Goal: Task Accomplishment & Management: Complete application form

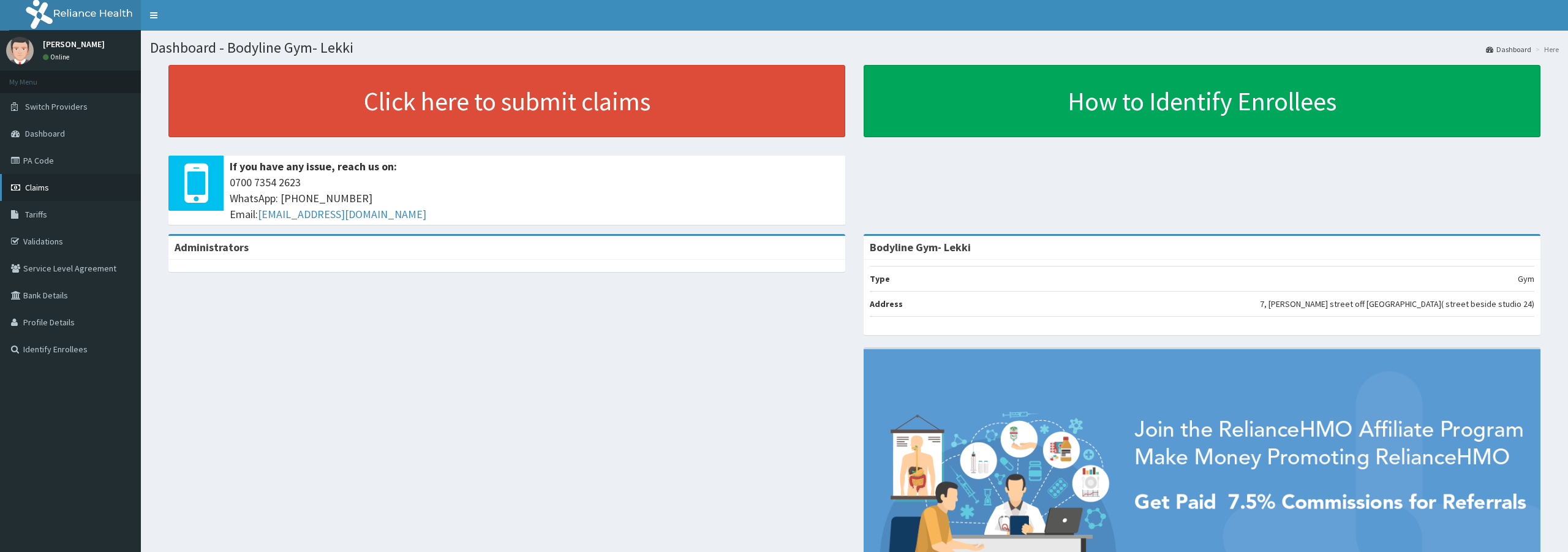
click at [57, 185] on link "Claims" at bounding box center [71, 187] width 141 height 27
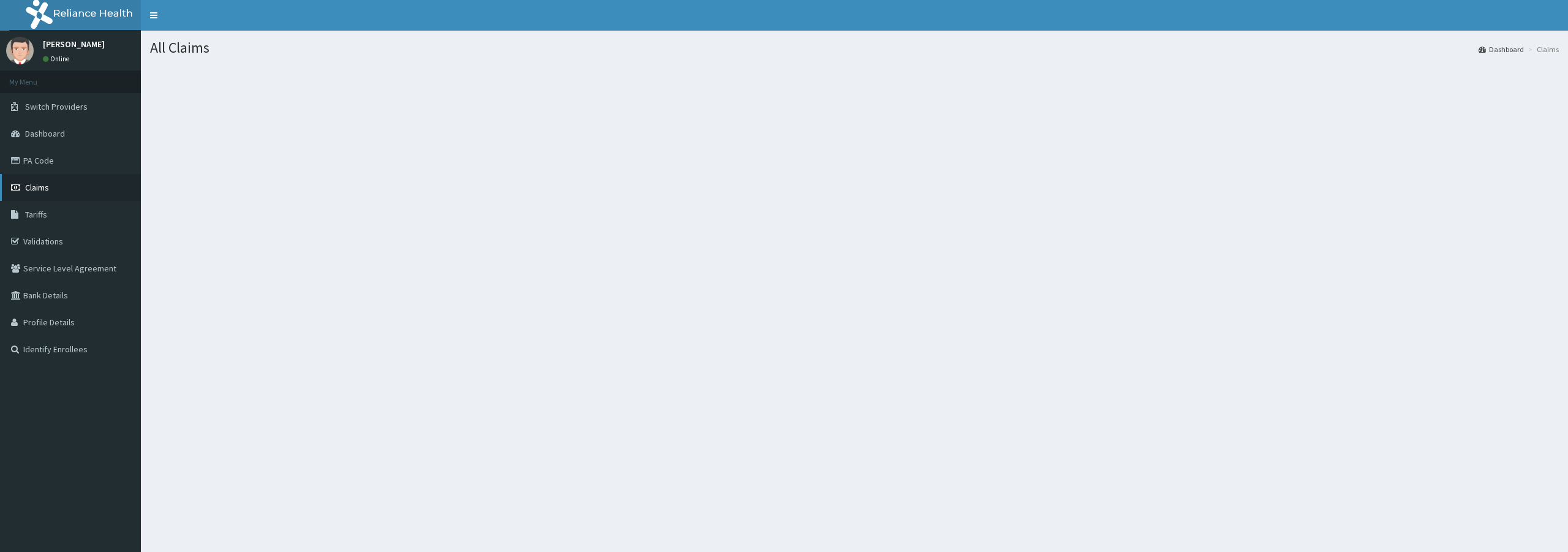
click at [44, 193] on span "Claims" at bounding box center [37, 187] width 24 height 11
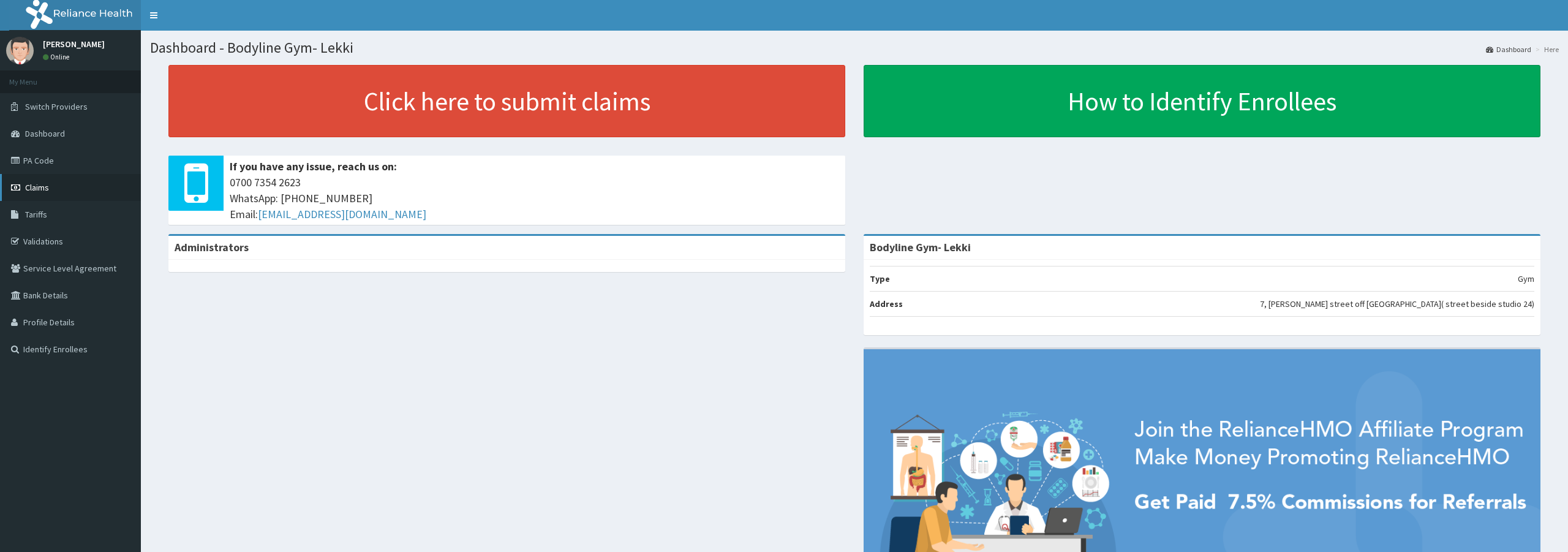
click at [38, 186] on span "Claims" at bounding box center [37, 187] width 24 height 11
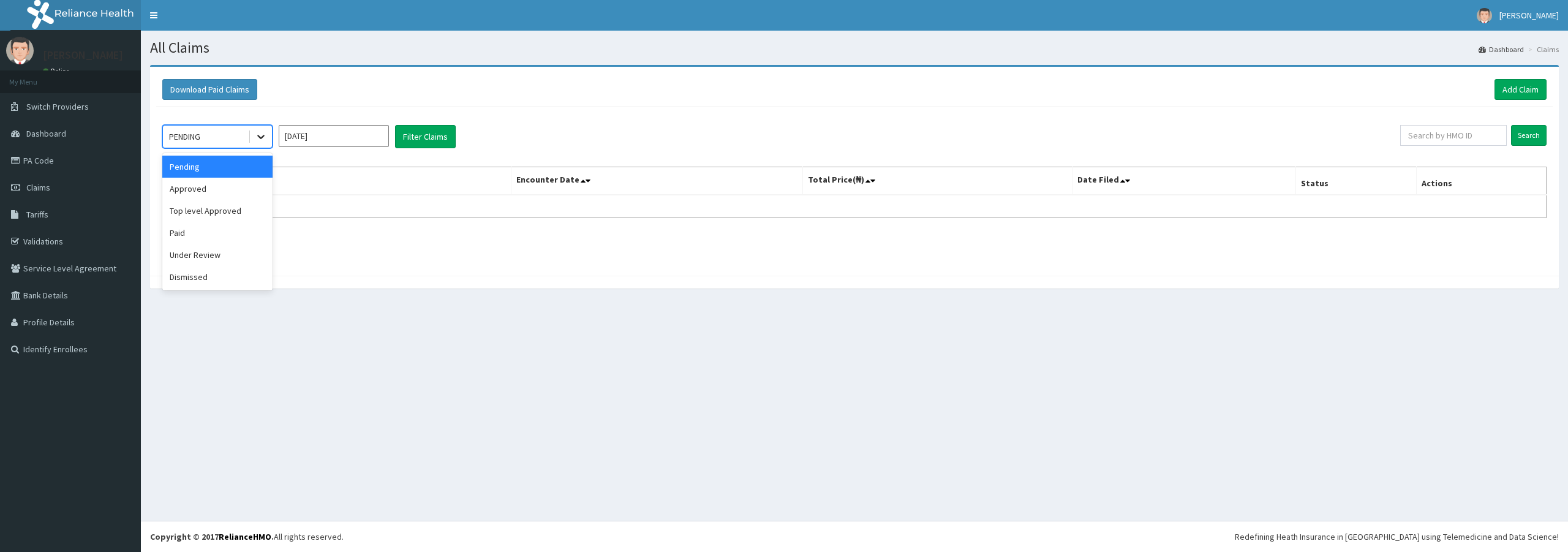
click at [254, 138] on div at bounding box center [261, 137] width 22 height 22
click at [202, 186] on div "Approved" at bounding box center [217, 189] width 110 height 22
click at [426, 138] on button "Filter Claims" at bounding box center [425, 137] width 60 height 23
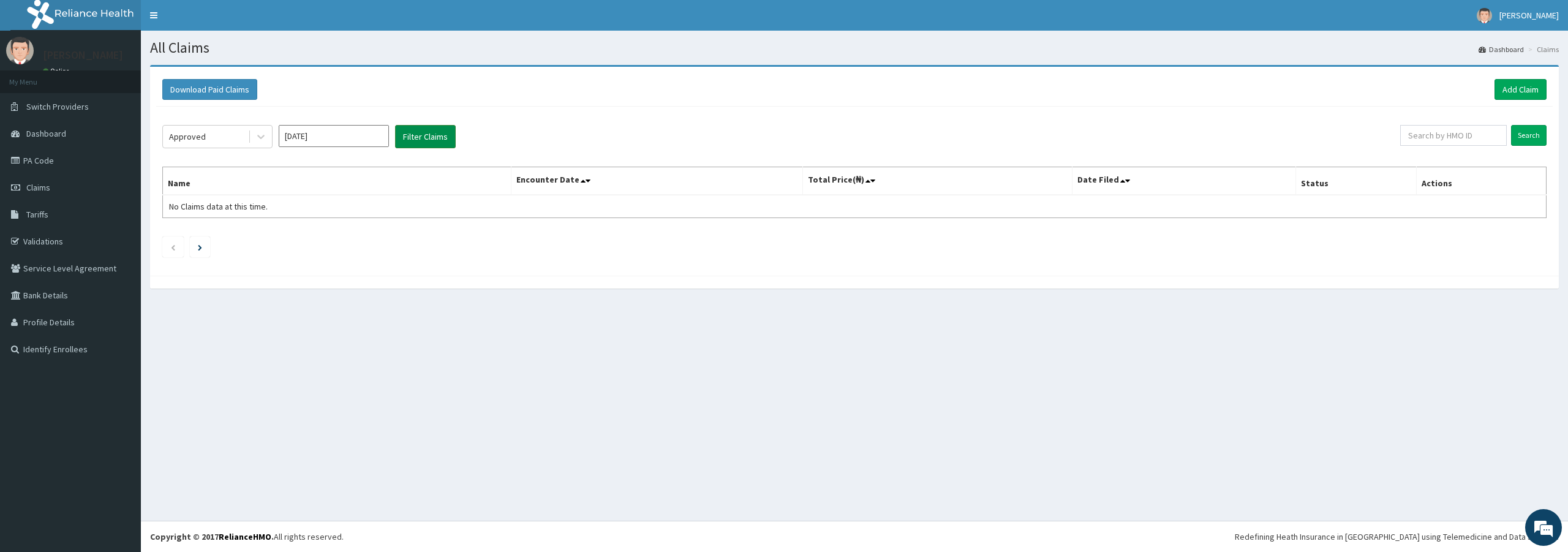
click at [424, 136] on button "Filter Claims" at bounding box center [425, 137] width 60 height 23
click at [1527, 89] on link "Add Claim" at bounding box center [1521, 90] width 52 height 21
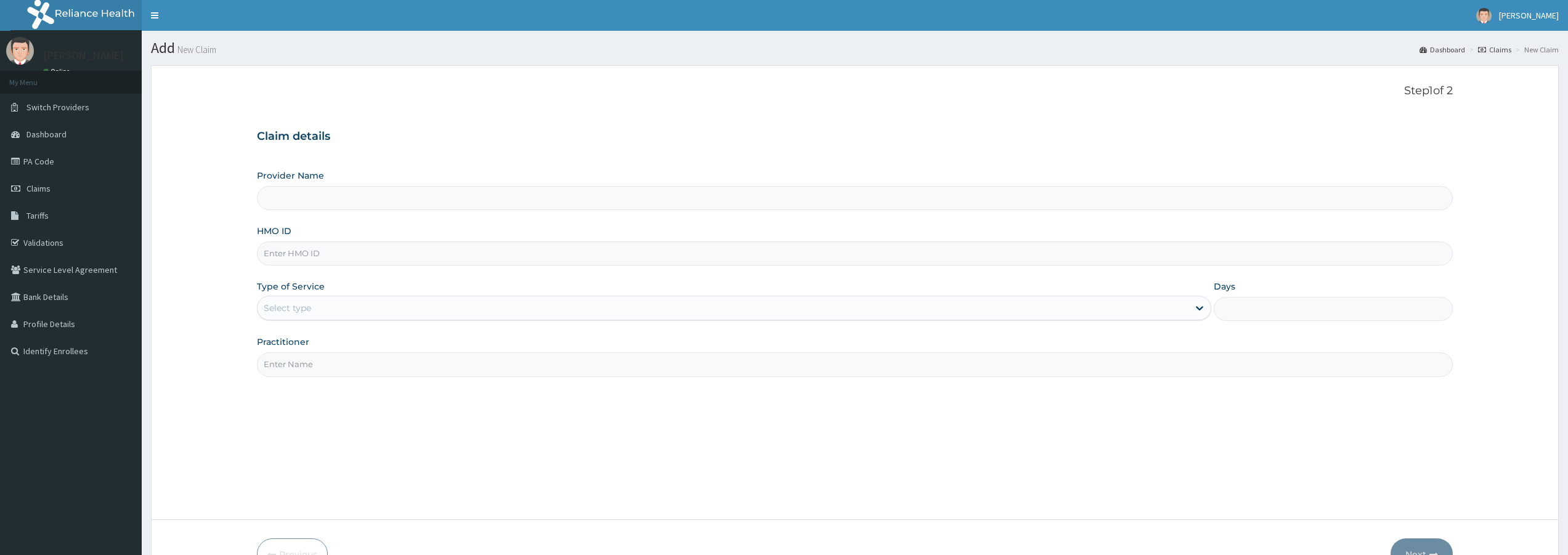
click at [311, 252] on input "HMO ID" at bounding box center [855, 253] width 1196 height 24
type input "Bodyline Gym- Lekki"
type input "1"
type input "BPV/10009/A"
click at [317, 364] on input "Practitioner" at bounding box center [855, 364] width 1196 height 24
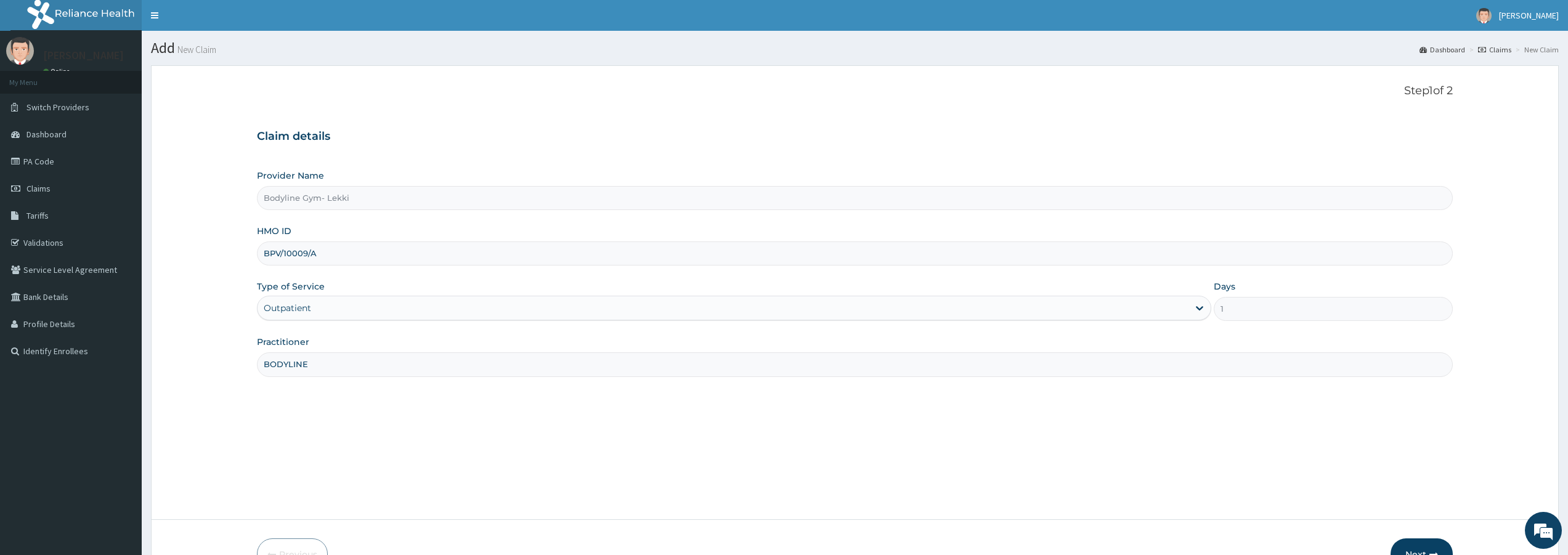
type input "BODYLINE"
click at [1427, 548] on button "Next" at bounding box center [1421, 555] width 62 height 32
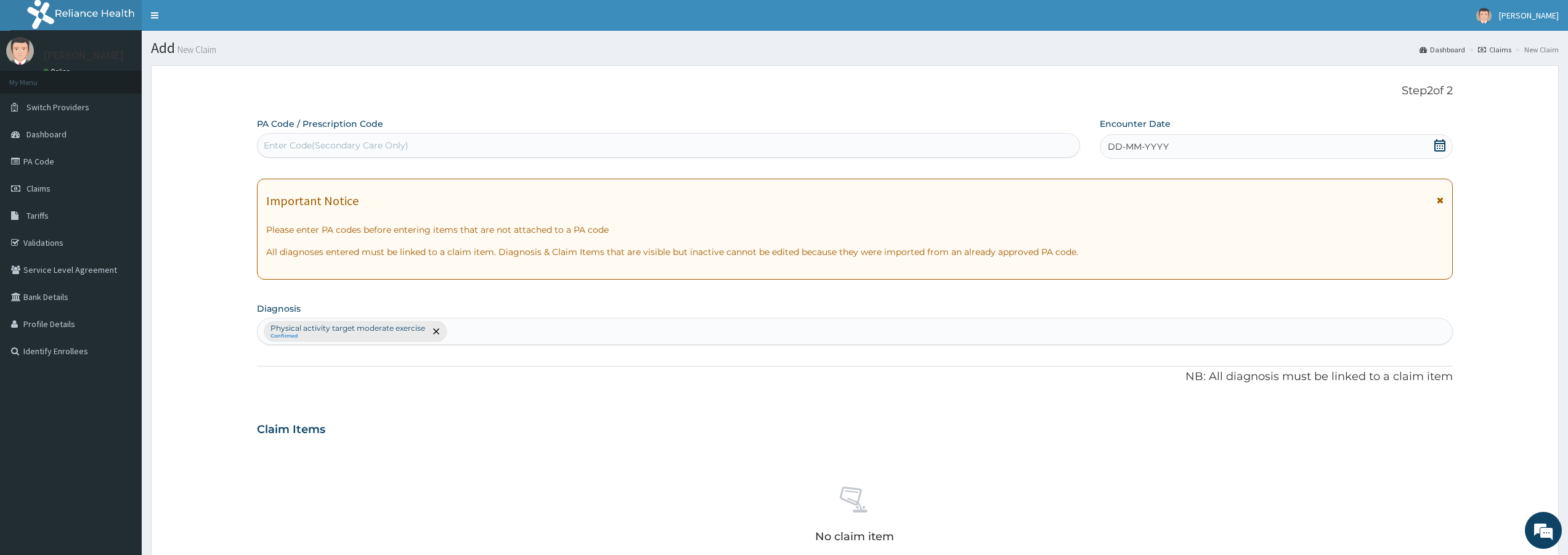
click at [344, 135] on div "Enter Code(Secondary Care Only)" at bounding box center [668, 146] width 823 height 25
click at [326, 148] on div "Enter Code(Secondary Care Only)" at bounding box center [336, 145] width 145 height 12
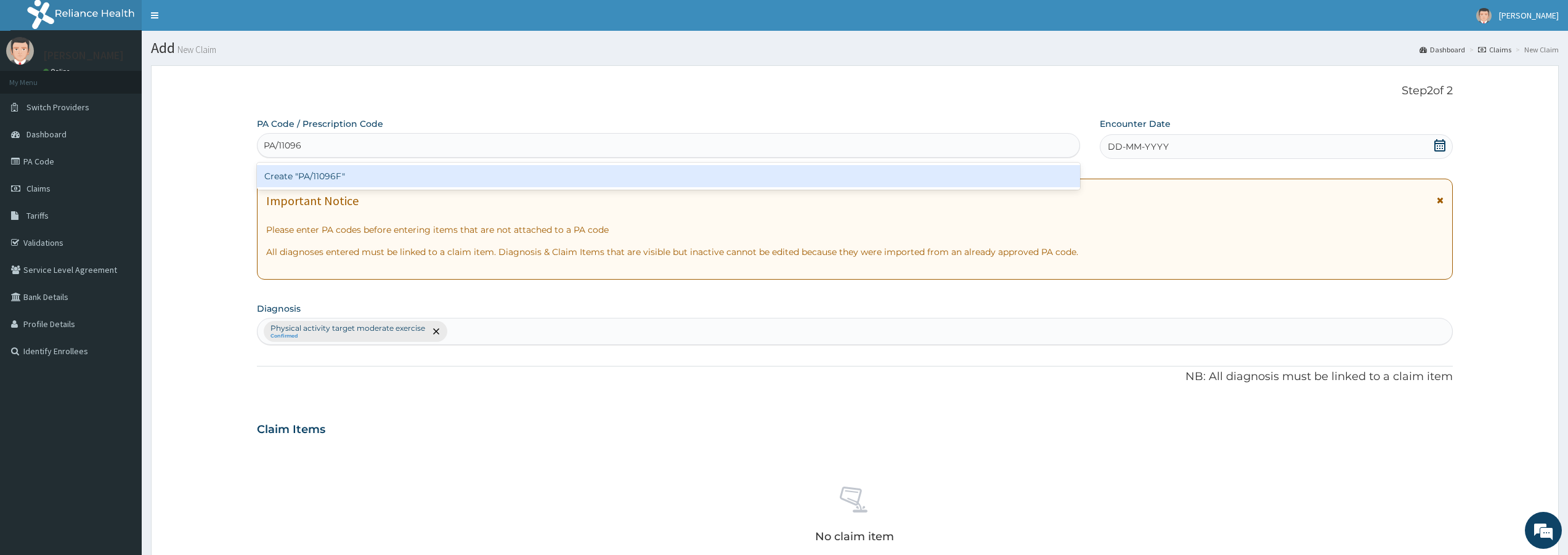
type input "PA/11096F"
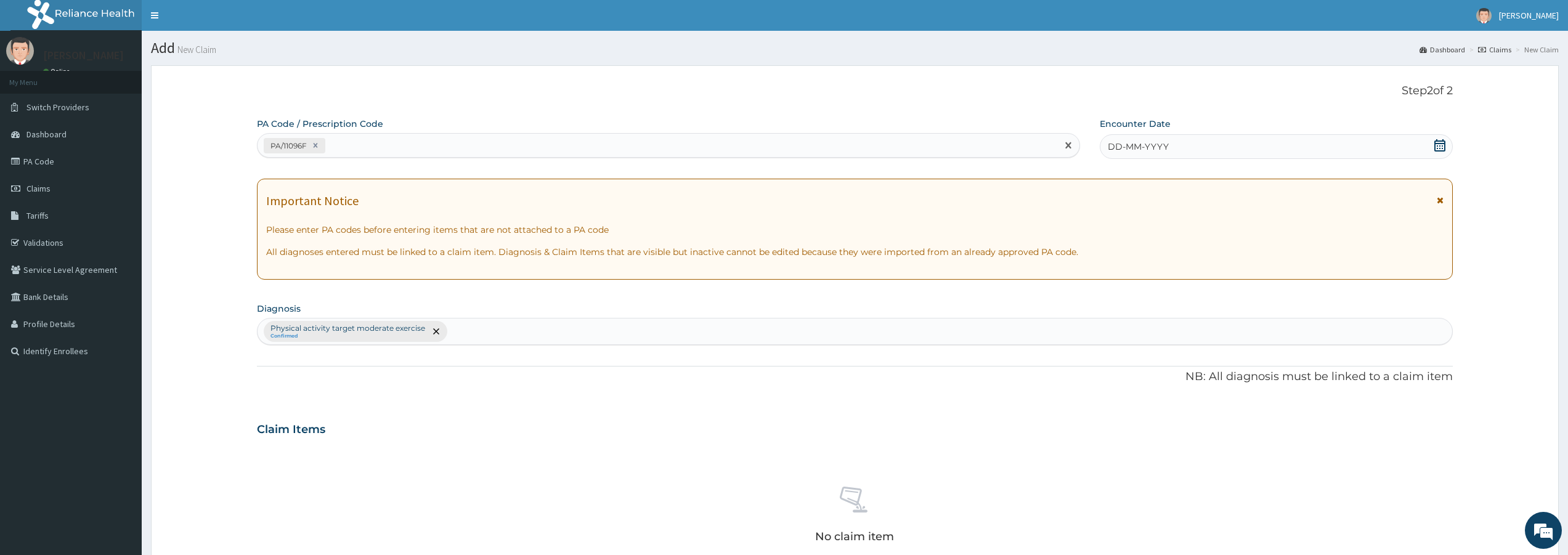
click at [1159, 152] on span "DD-MM-YYYY" at bounding box center [1138, 146] width 61 height 12
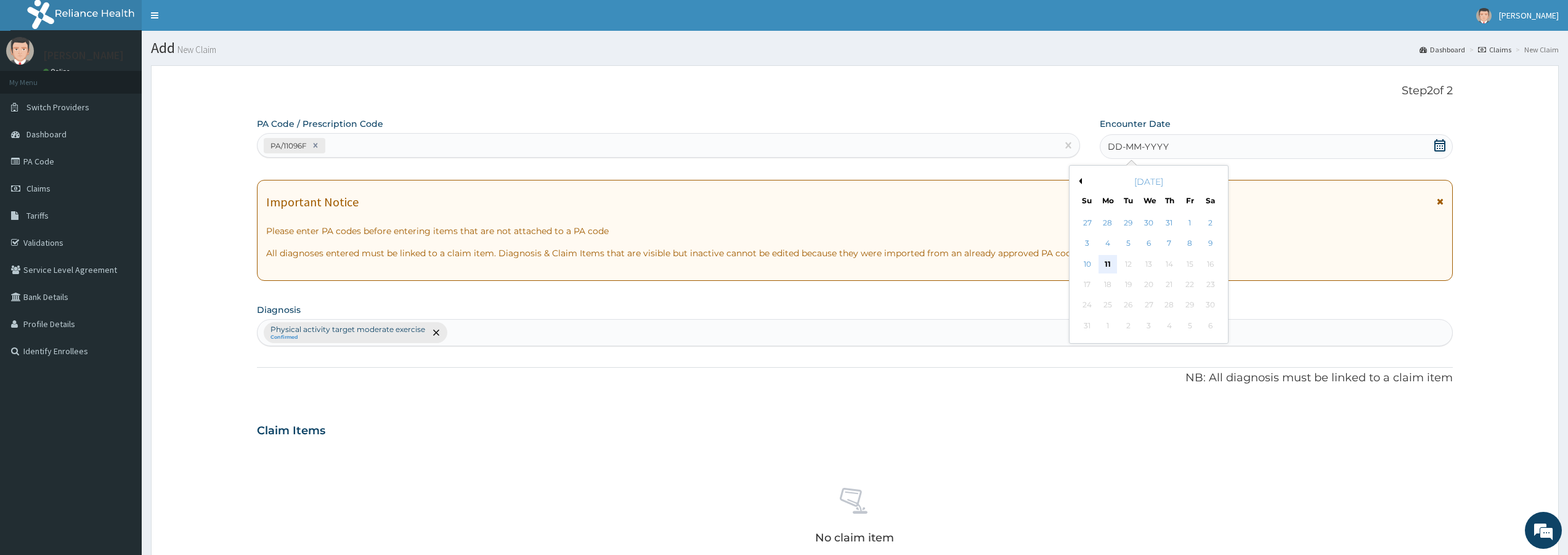
click at [1110, 267] on div "11" at bounding box center [1108, 264] width 18 height 18
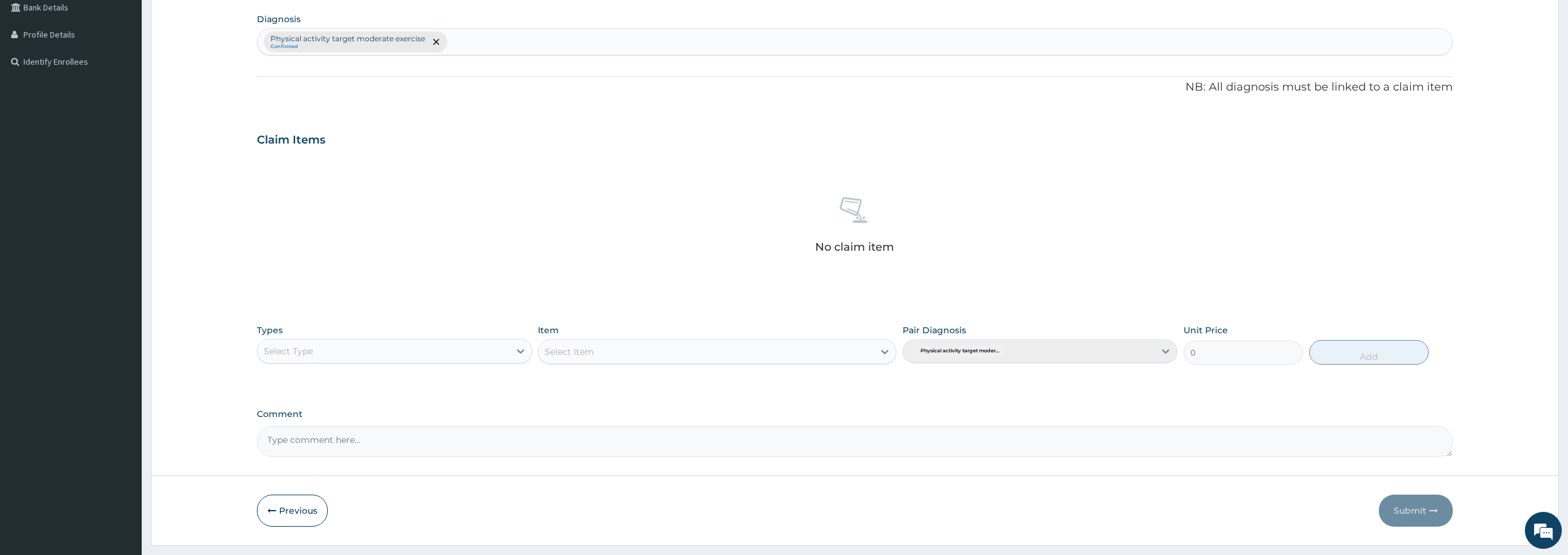
scroll to position [321, 0]
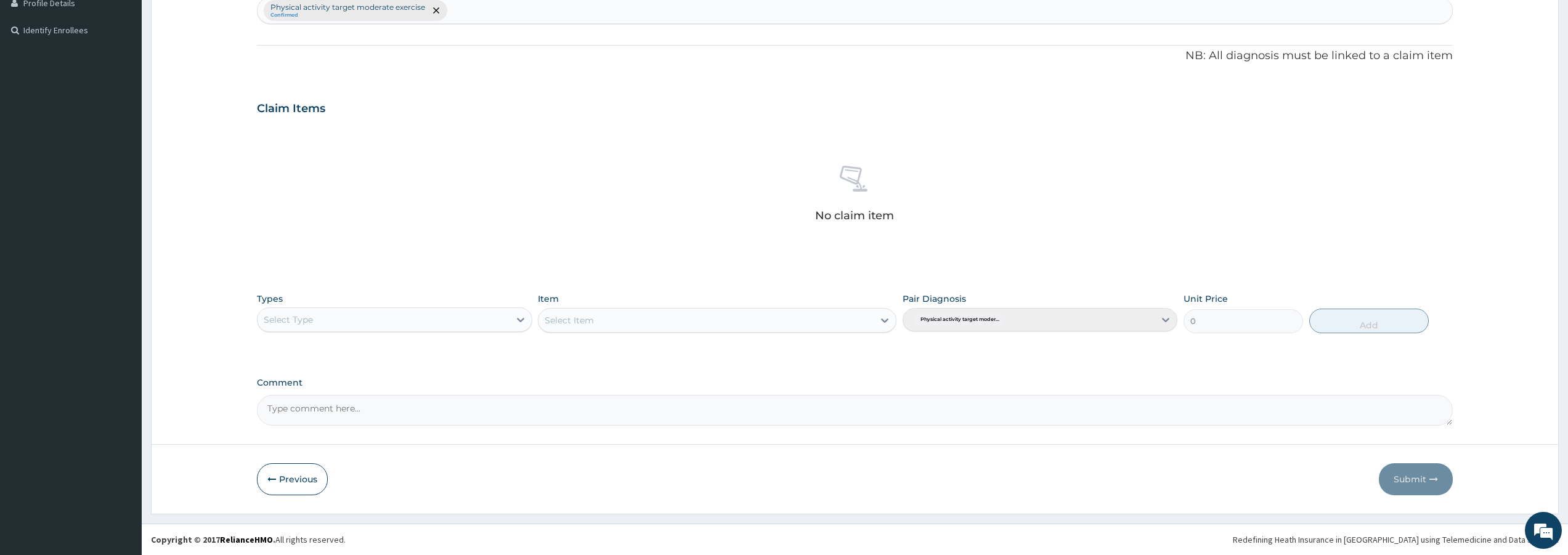
click at [411, 324] on div "Select Type" at bounding box center [383, 319] width 251 height 20
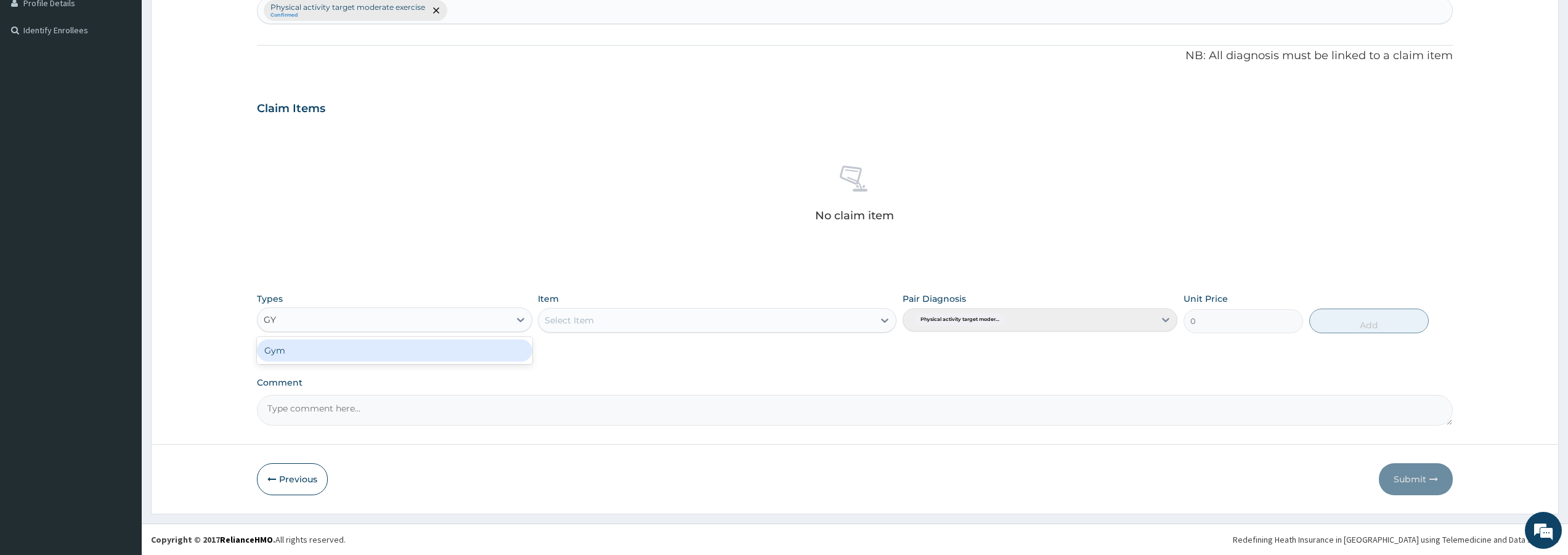
type input "GYM"
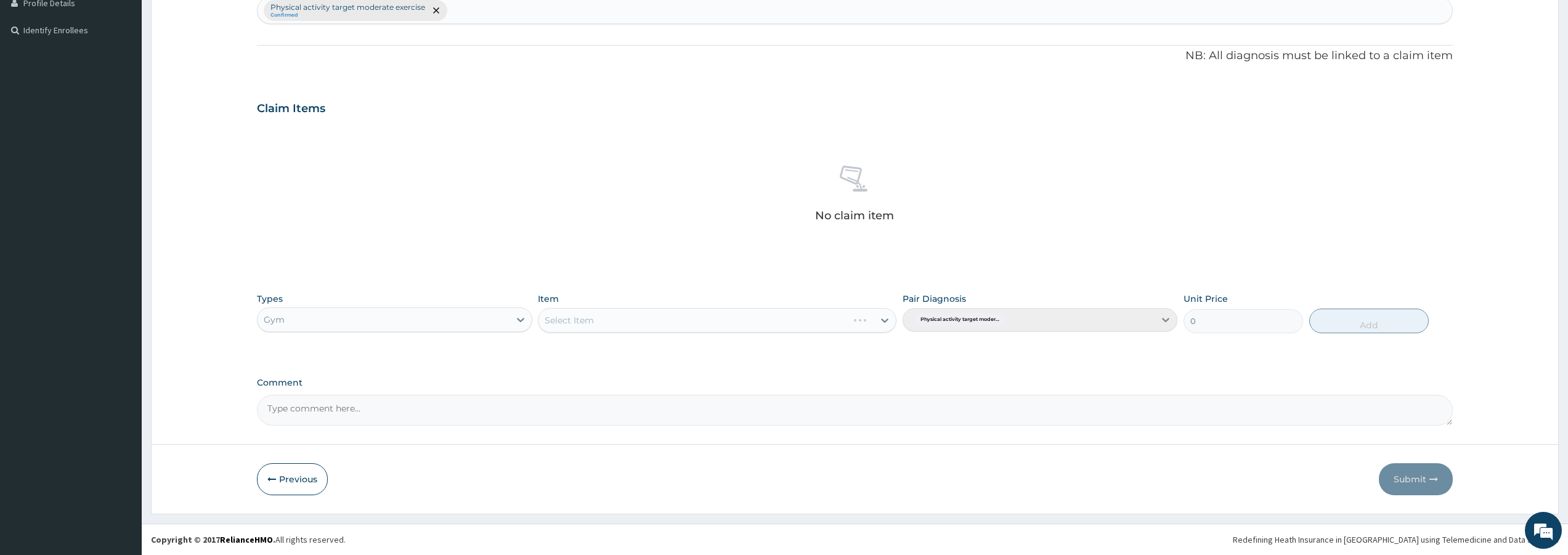
click at [649, 319] on div "Select Item" at bounding box center [717, 321] width 359 height 25
click at [589, 316] on div "Select Item" at bounding box center [569, 320] width 49 height 12
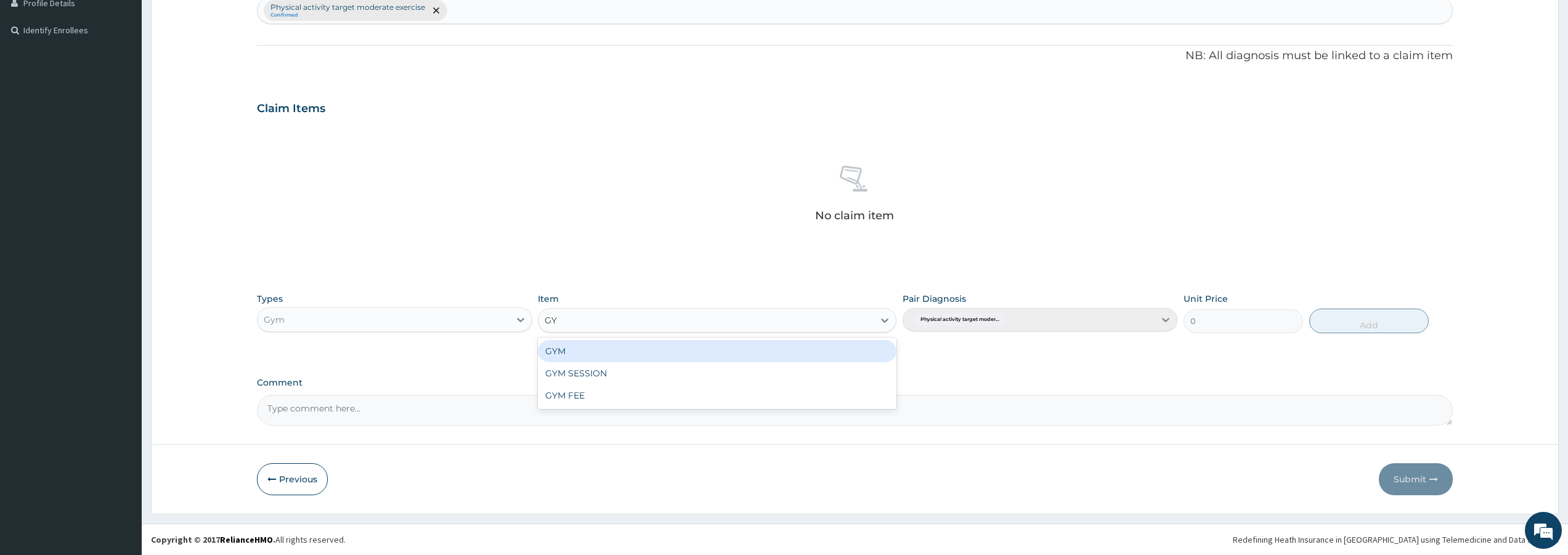
type input "GYM"
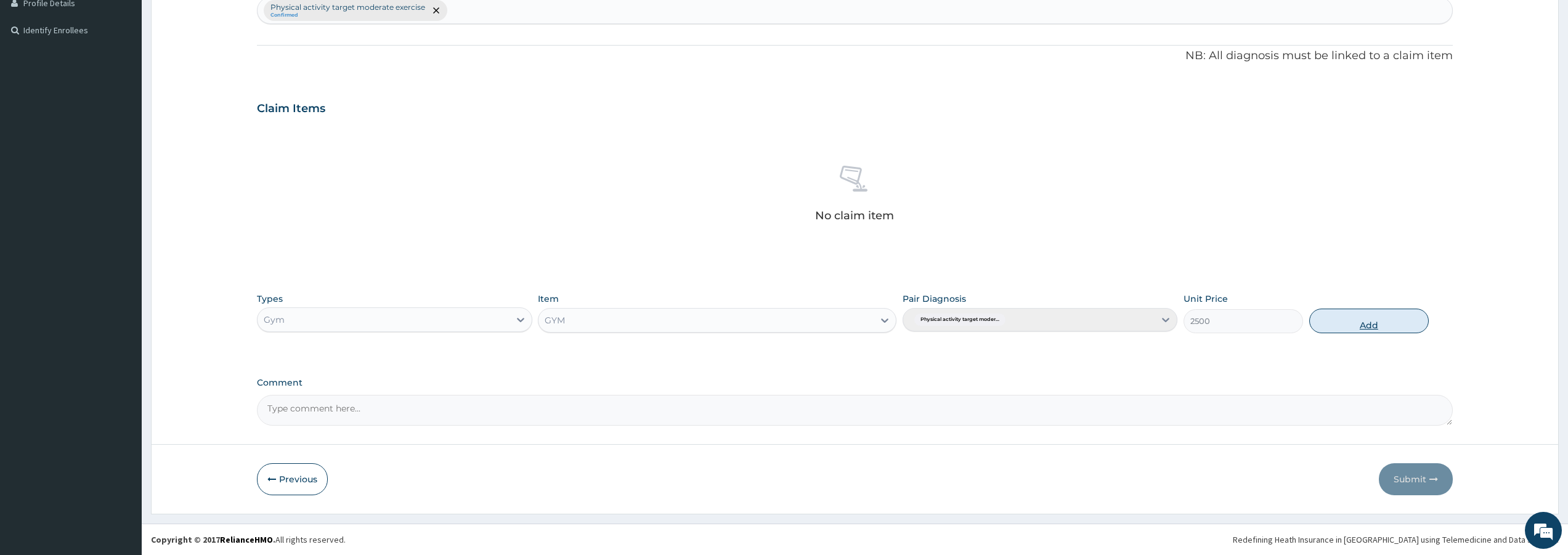
click at [1337, 321] on button "Add" at bounding box center [1368, 321] width 119 height 25
type input "0"
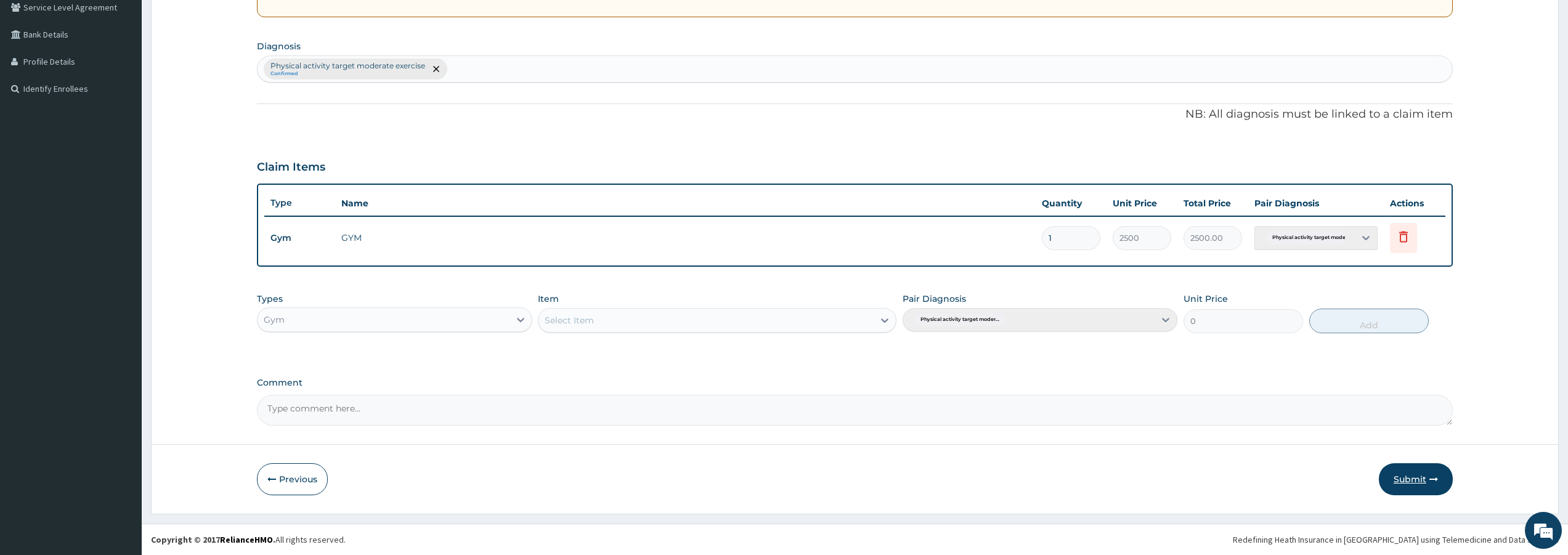
click at [1410, 477] on button "Submit" at bounding box center [1415, 480] width 74 height 32
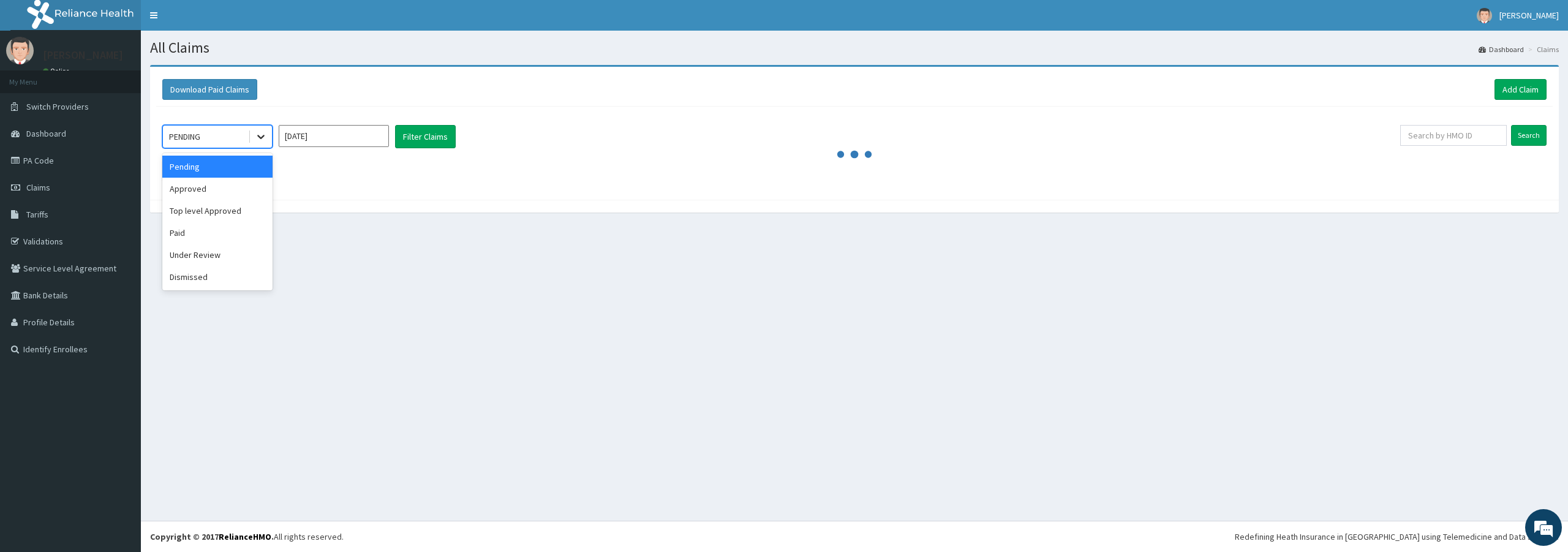
click at [257, 138] on icon at bounding box center [261, 136] width 12 height 12
click at [234, 186] on div "Approved" at bounding box center [217, 189] width 110 height 22
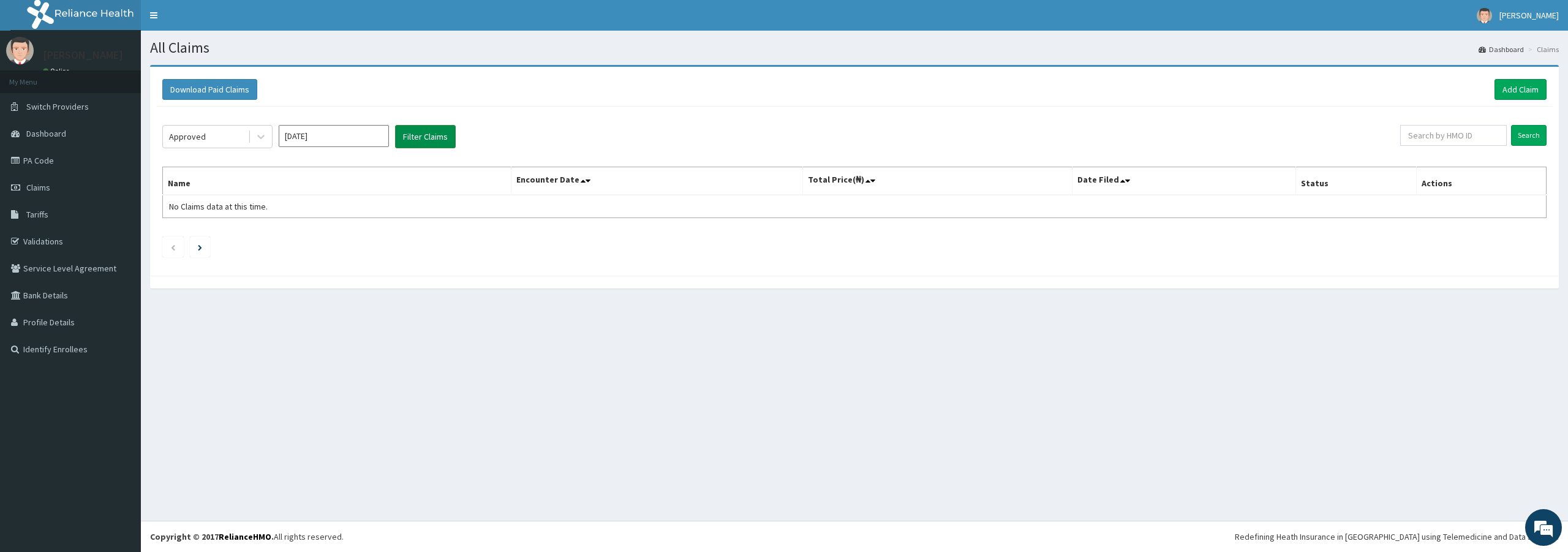
click at [408, 133] on button "Filter Claims" at bounding box center [425, 137] width 60 height 23
click at [226, 253] on icon "Next page" at bounding box center [227, 256] width 6 height 7
click at [1522, 86] on link "Add Claim" at bounding box center [1521, 90] width 52 height 21
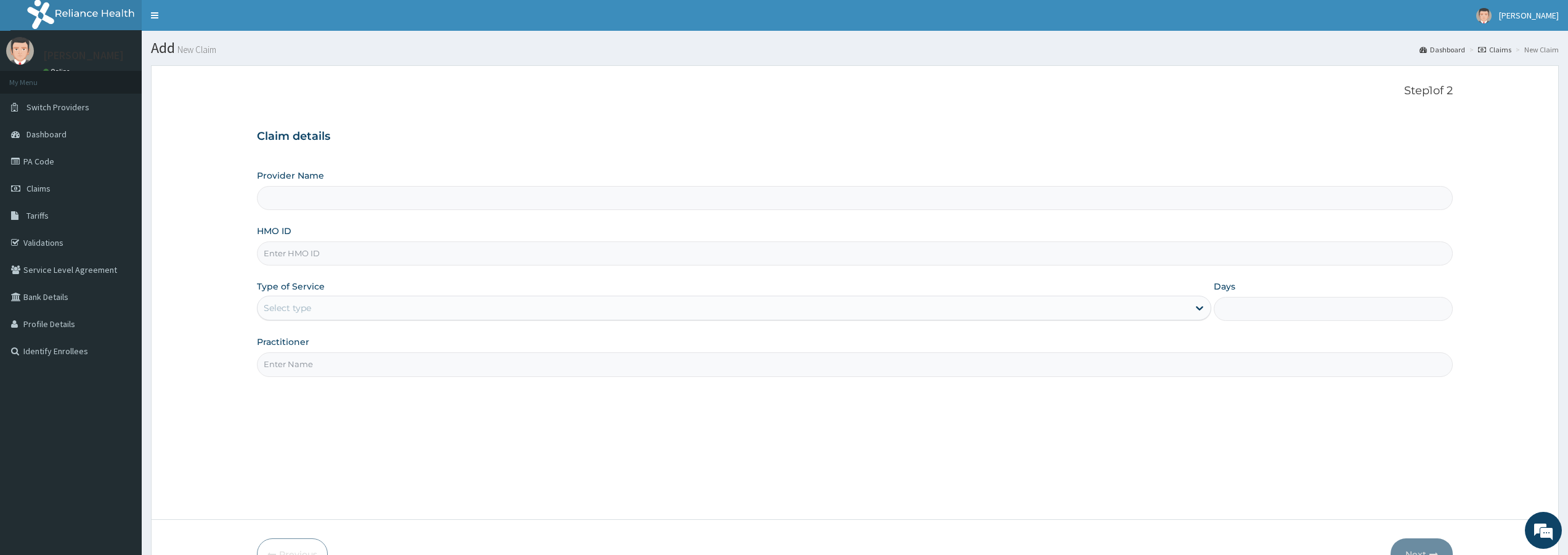
type input "Bodyline Gym- Lekki"
type input "1"
